Goal: Find contact information: Obtain details needed to contact an individual or organization

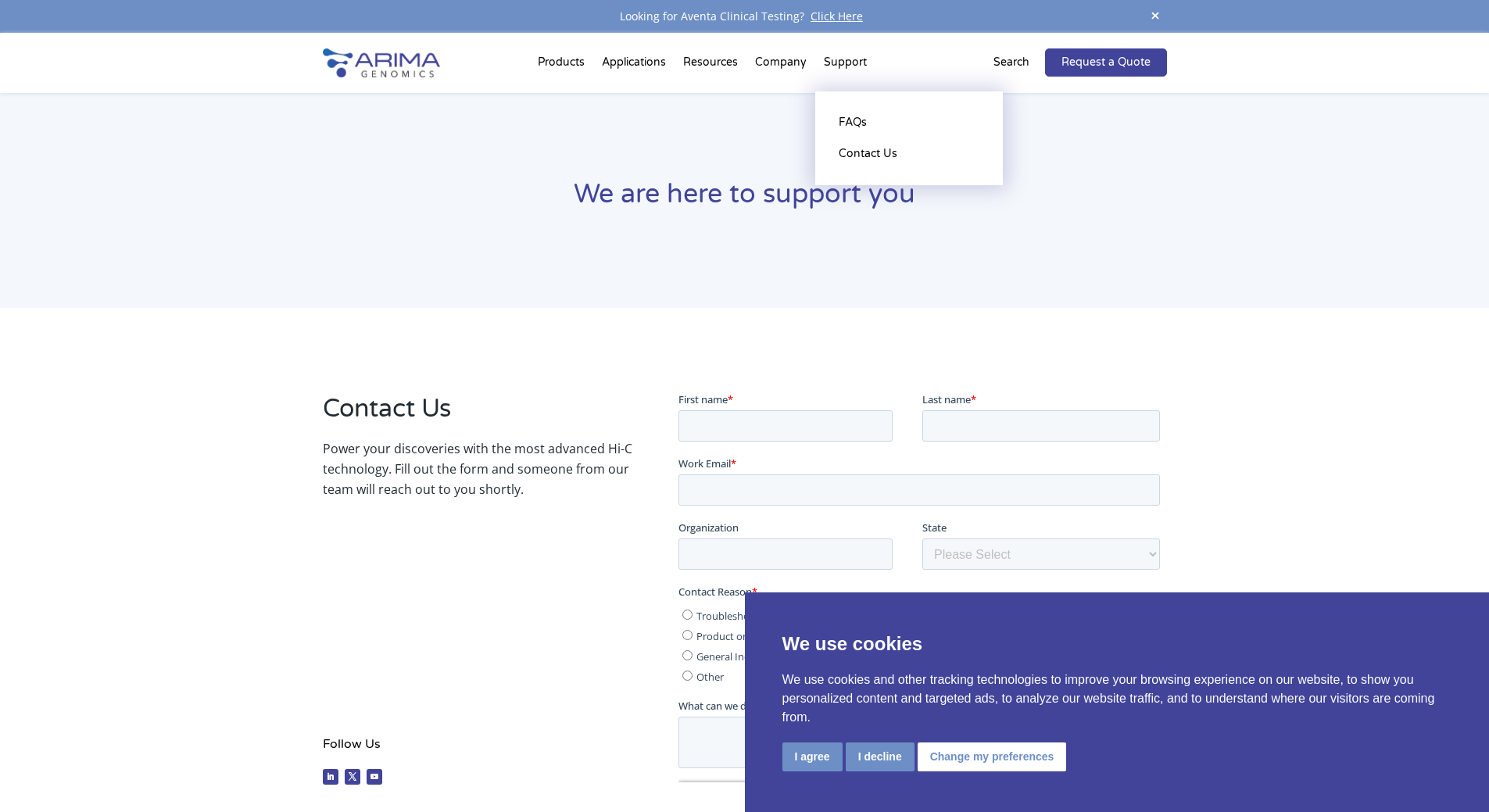
click at [848, 59] on li "Support FAQs Contact Us" at bounding box center [845, 65] width 60 height 53
click at [862, 154] on link "Contact Us" at bounding box center [909, 154] width 156 height 32
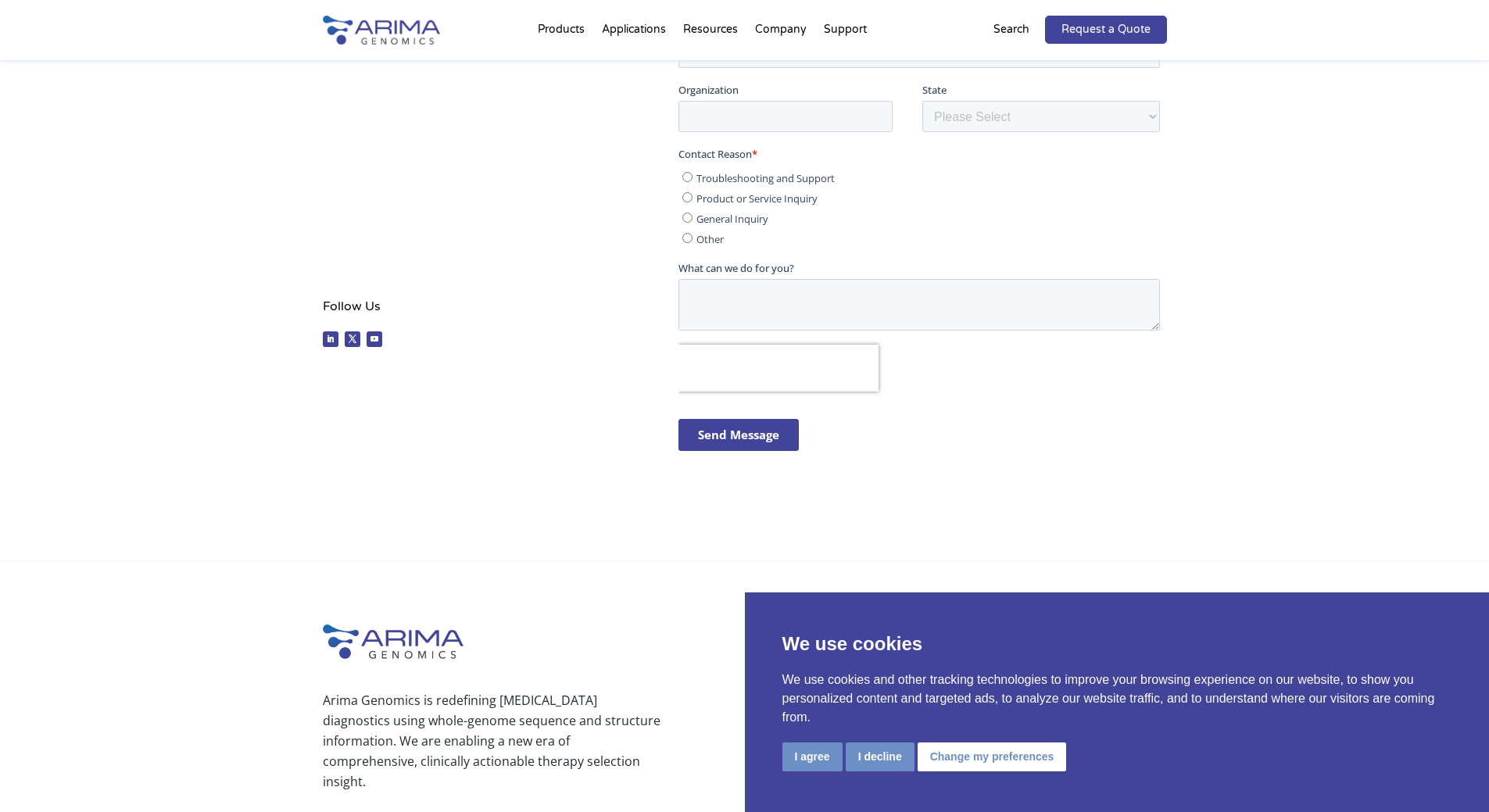
scroll to position [516, 0]
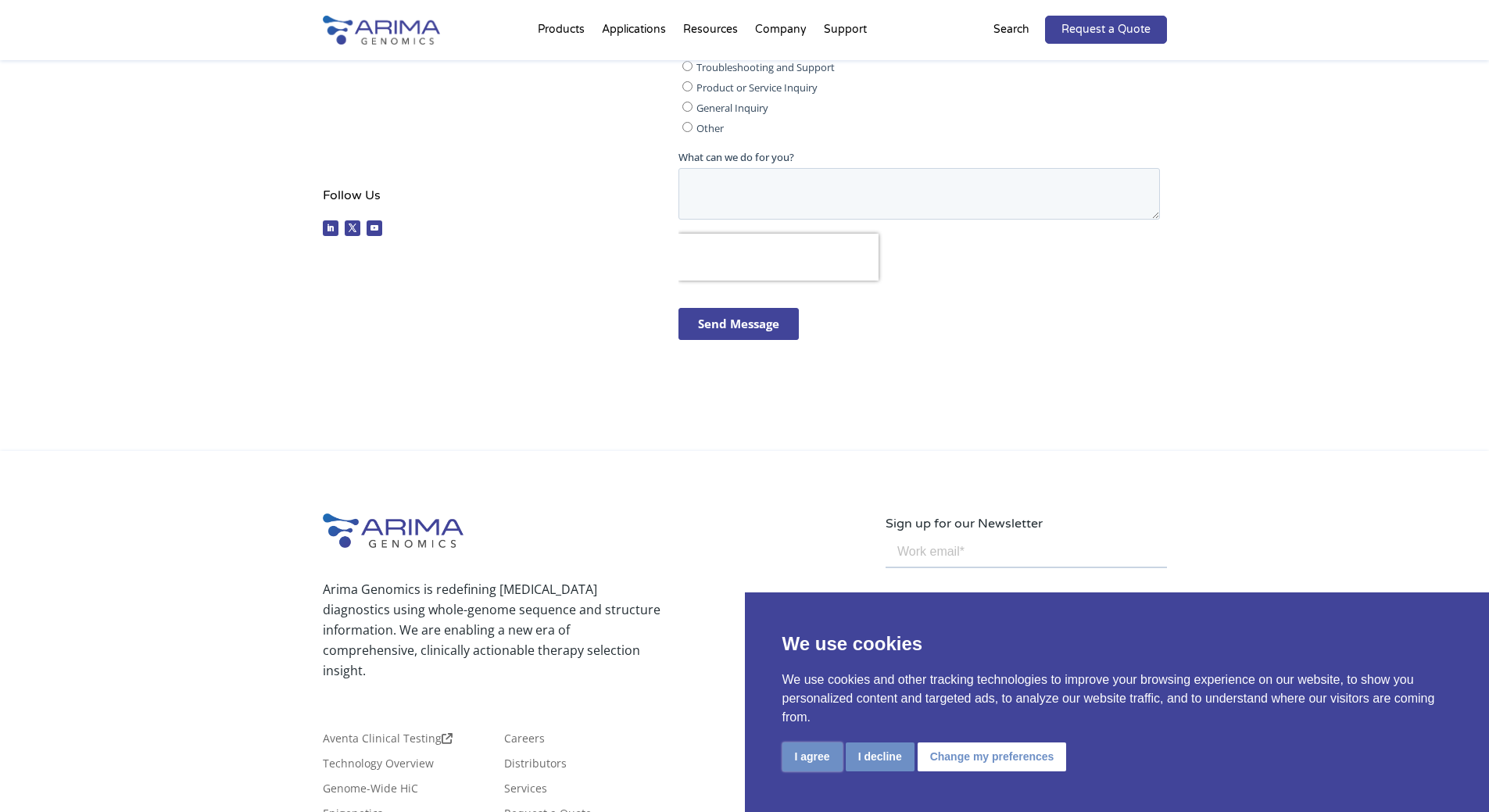
click at [807, 749] on button "I agree" at bounding box center [812, 756] width 60 height 29
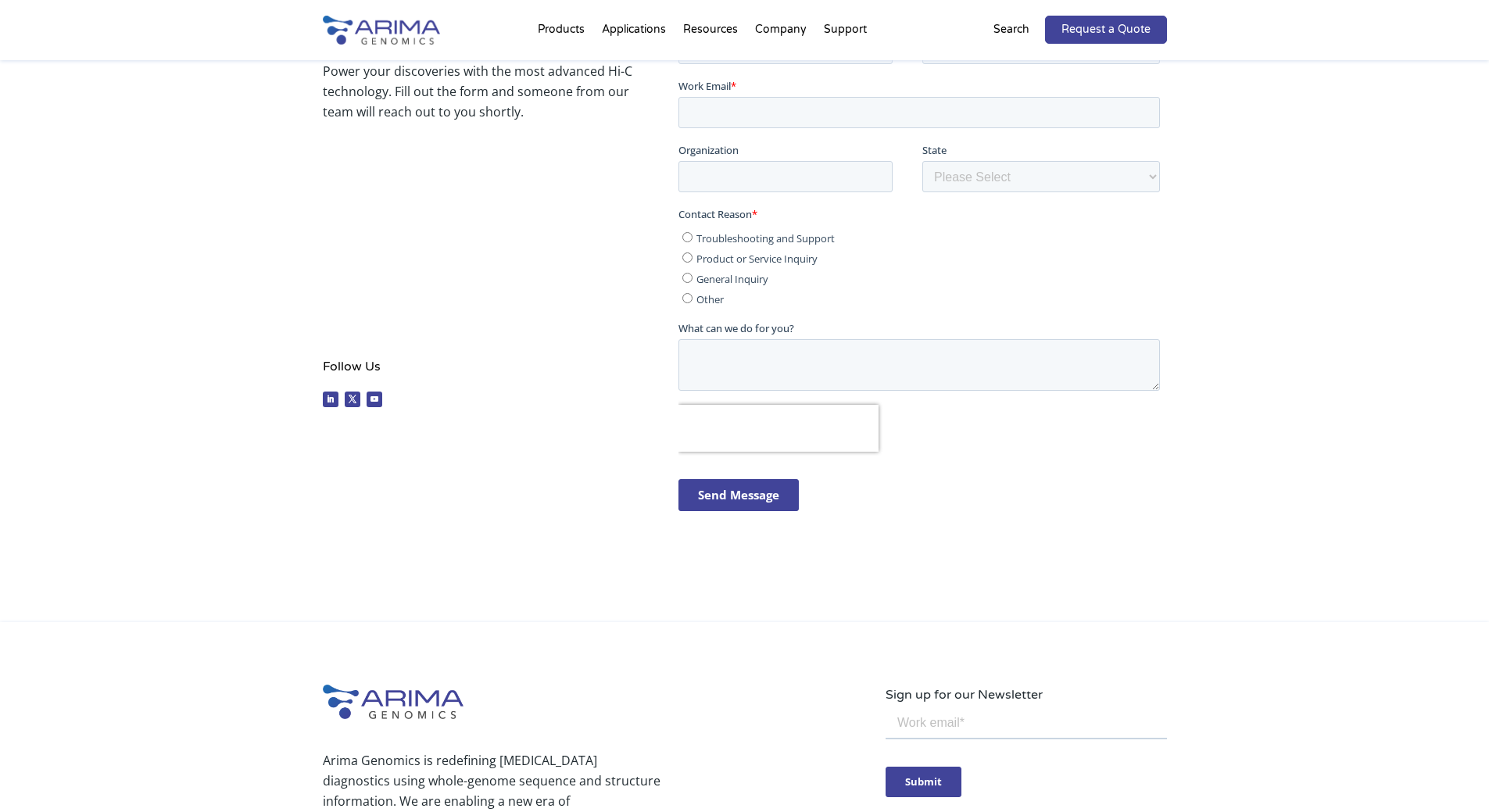
scroll to position [344, 0]
click at [842, 23] on li "Support FAQs Contact Us" at bounding box center [845, 33] width 60 height 53
click at [863, 81] on link "FAQs" at bounding box center [909, 90] width 156 height 32
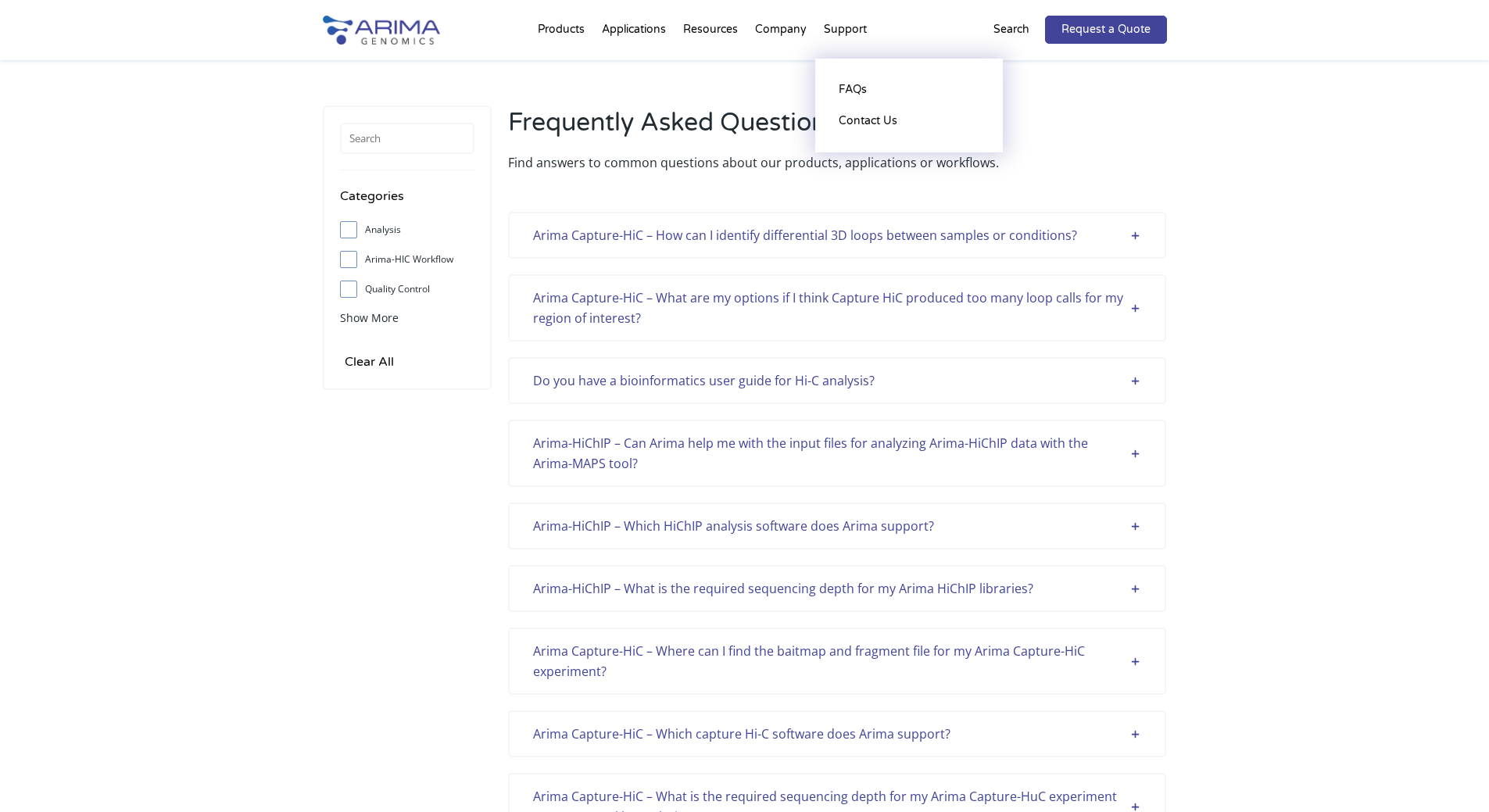
click at [851, 33] on li "Support FAQs Contact Us" at bounding box center [845, 33] width 60 height 53
click at [883, 125] on link "Contact Us" at bounding box center [909, 122] width 156 height 32
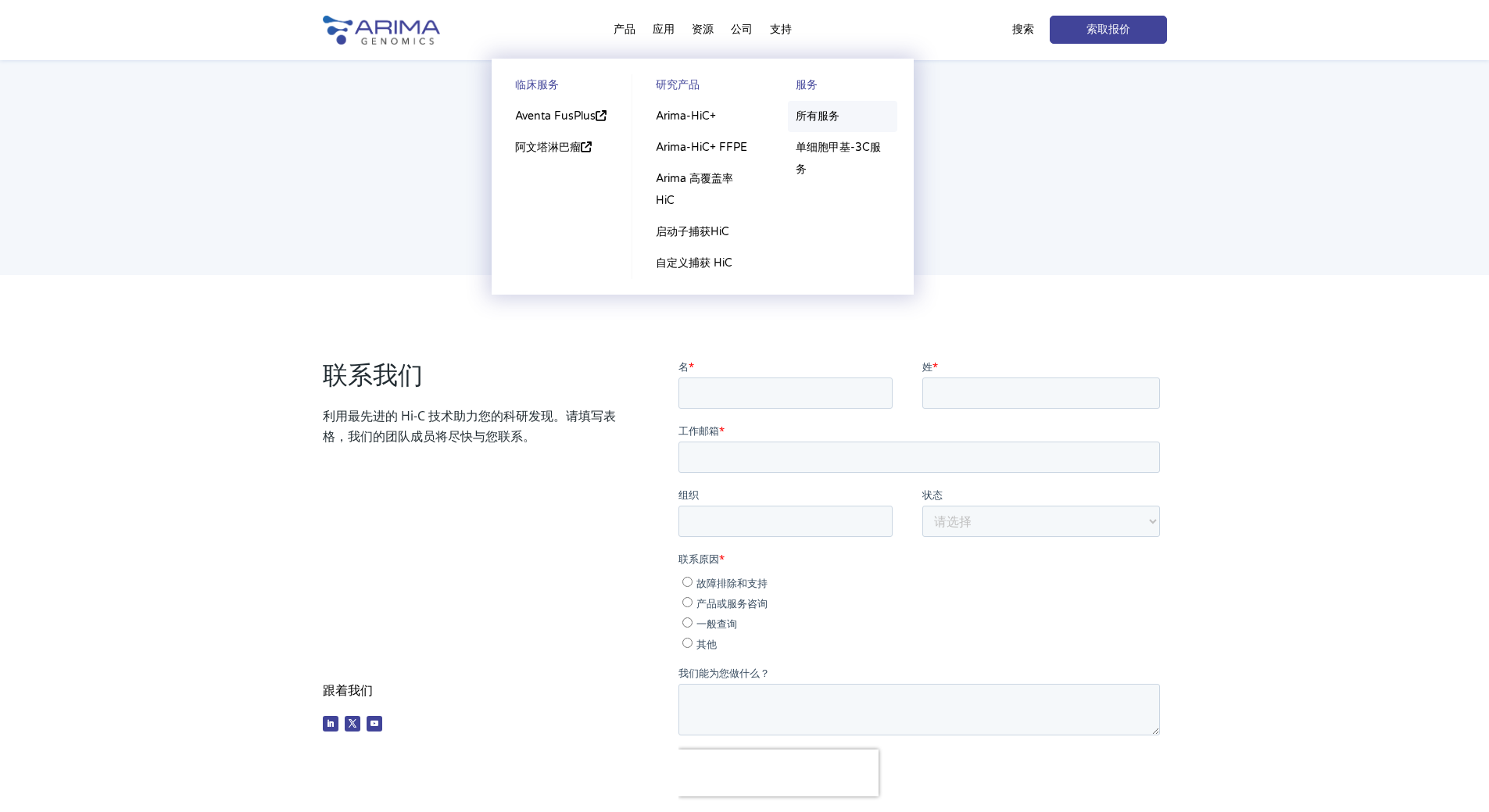
click at [817, 118] on font "所有服务" at bounding box center [817, 116] width 44 height 13
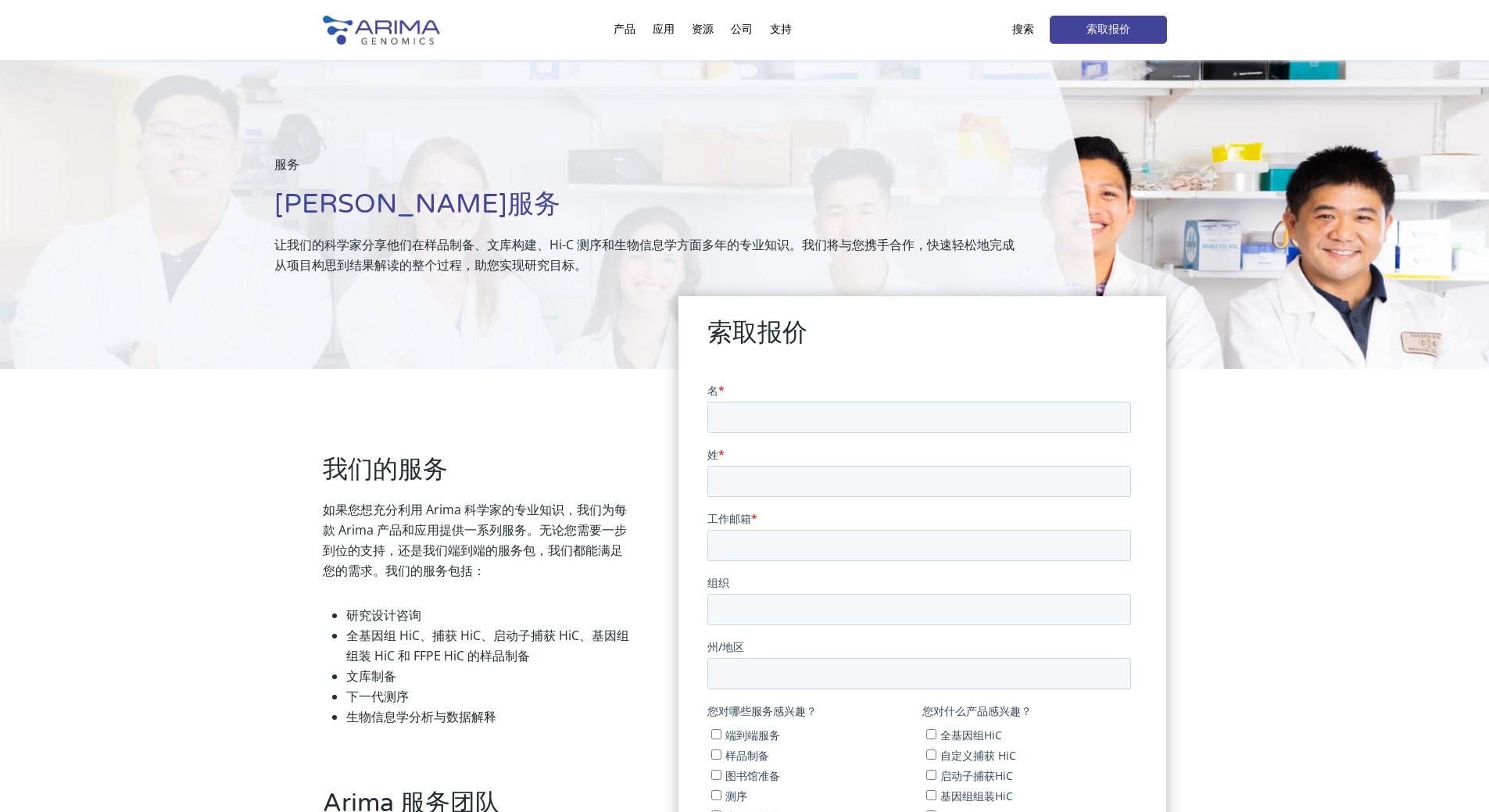
click at [802, 138] on div "服务 [PERSON_NAME]服务 让我们的科学家分享他们在样品制备、文库构建、Hi-C 测序和生物信息学方面多年的专业知识。我们将与您携手合作，快速轻松地…" at bounding box center [548, 215] width 1097 height 308
drag, startPoint x: 802, startPoint y: 138, endPoint x: 786, endPoint y: 137, distance: 16.0
click at [800, 138] on div "服务 [PERSON_NAME]服务 让我们的科学家分享他们在样品制备、文库构建、Hi-C 测序和生物信息学方面多年的专业知识。我们将与您携手合作，快速轻松地…" at bounding box center [548, 215] width 1097 height 308
